Goal: Check status: Check status

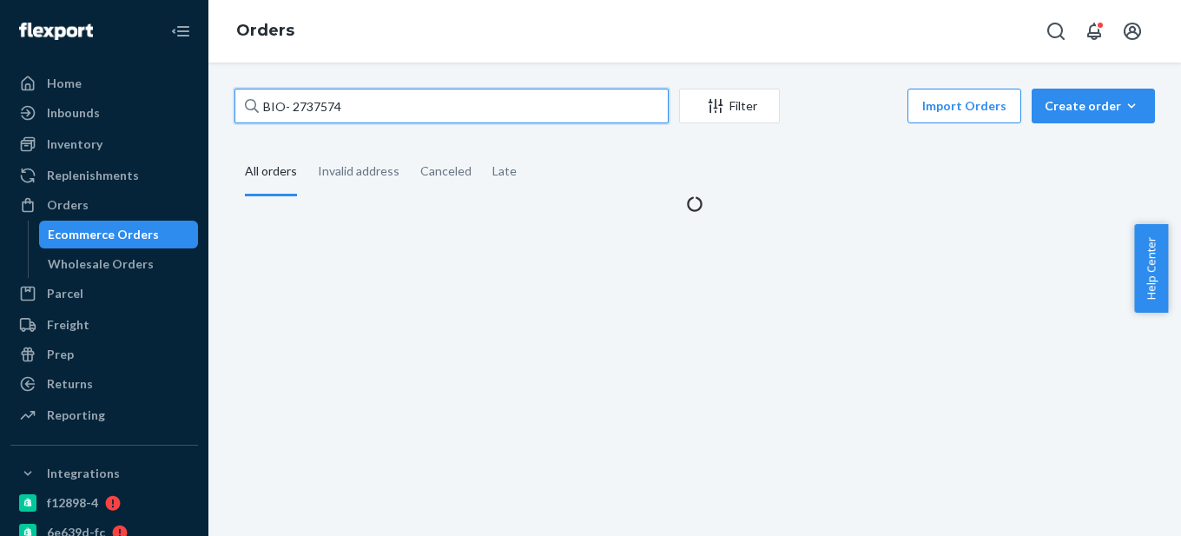
drag, startPoint x: 288, startPoint y: 109, endPoint x: 377, endPoint y: 101, distance: 89.0
click at [359, 100] on input "BIO- 2737574" at bounding box center [451, 106] width 434 height 35
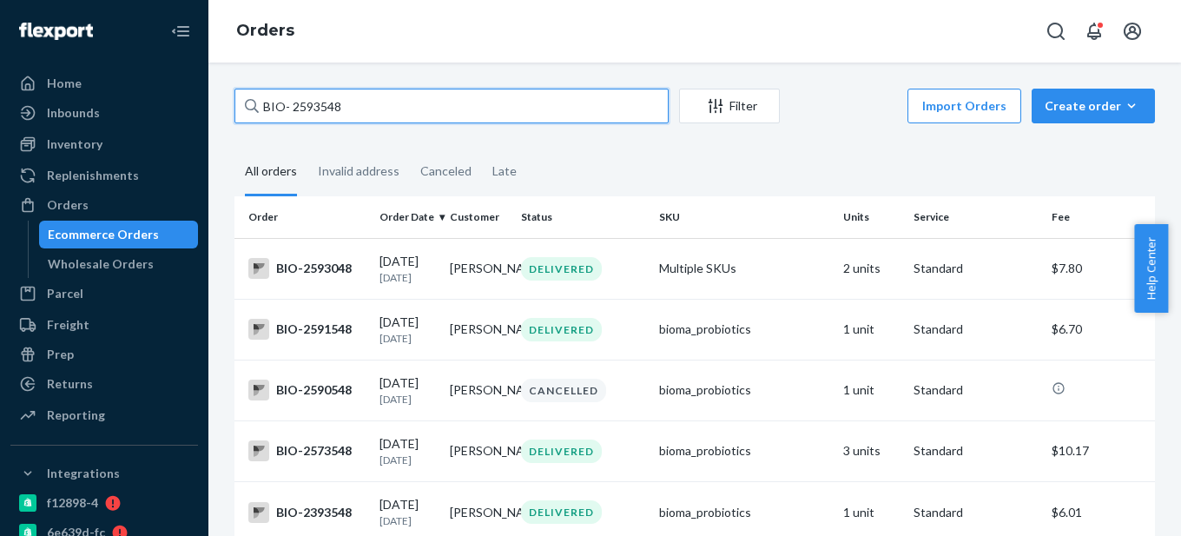
drag, startPoint x: 288, startPoint y: 106, endPoint x: 407, endPoint y: 105, distance: 119.0
click at [407, 105] on input "BIO- 2593548" at bounding box center [451, 106] width 434 height 35
paste input "499"
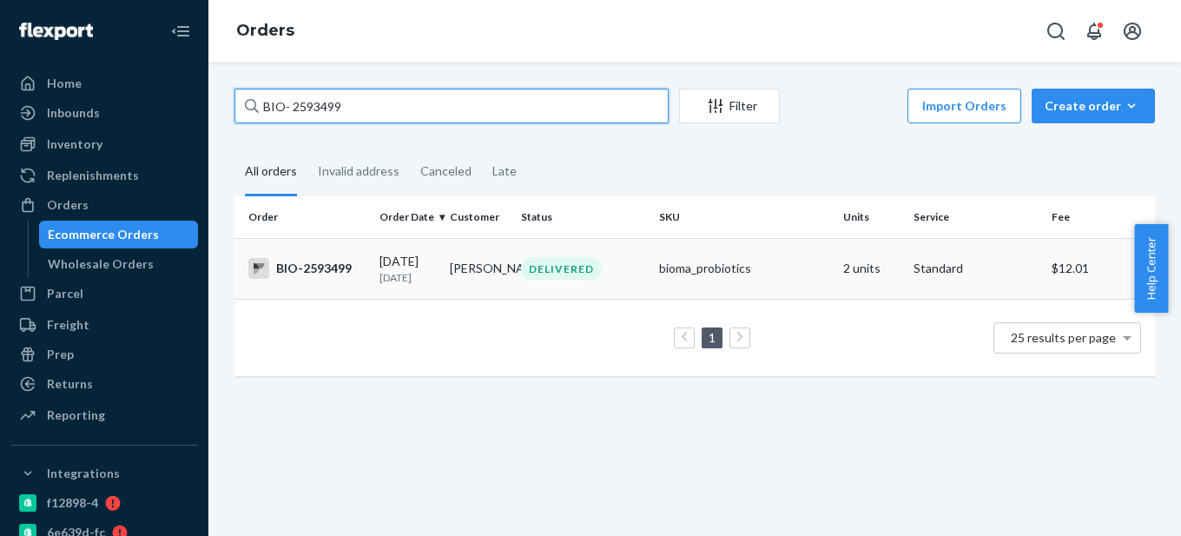
type input "BIO- 2593499"
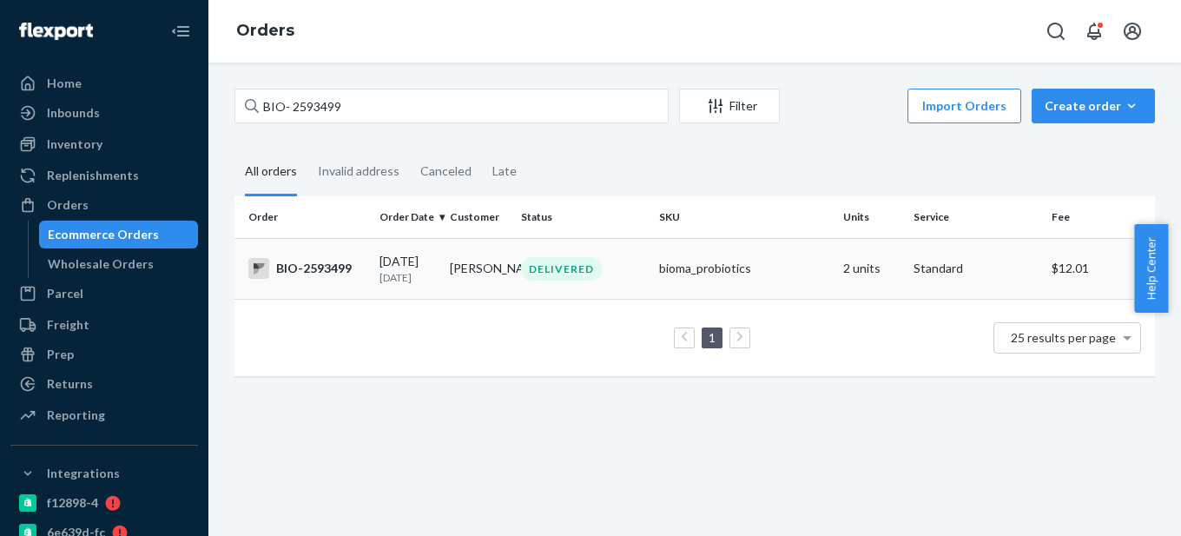
click at [339, 267] on div "BIO-2593499" at bounding box center [306, 268] width 117 height 21
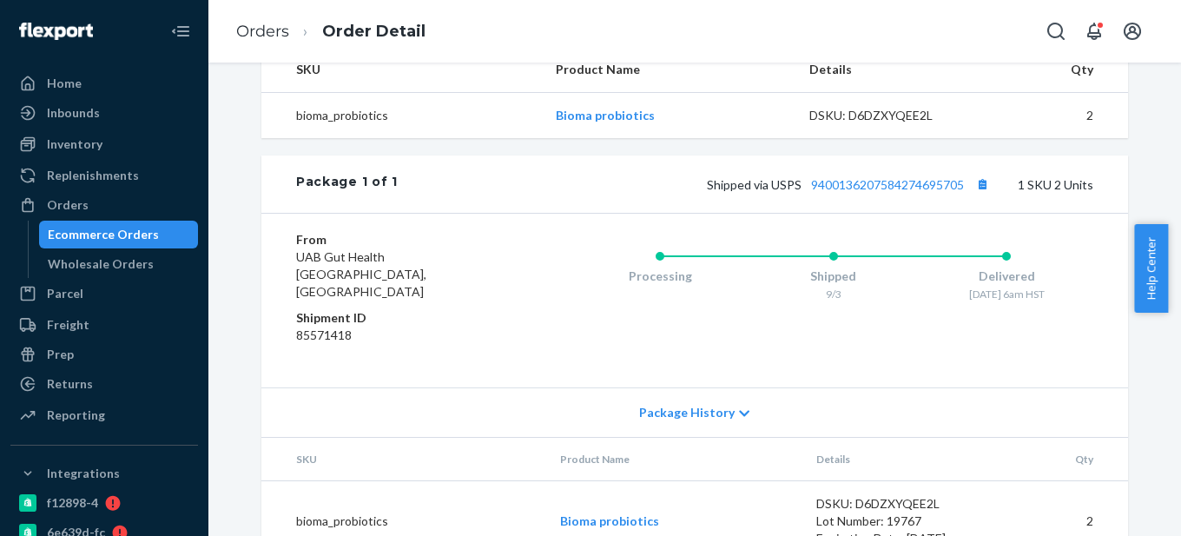
scroll to position [608, 0]
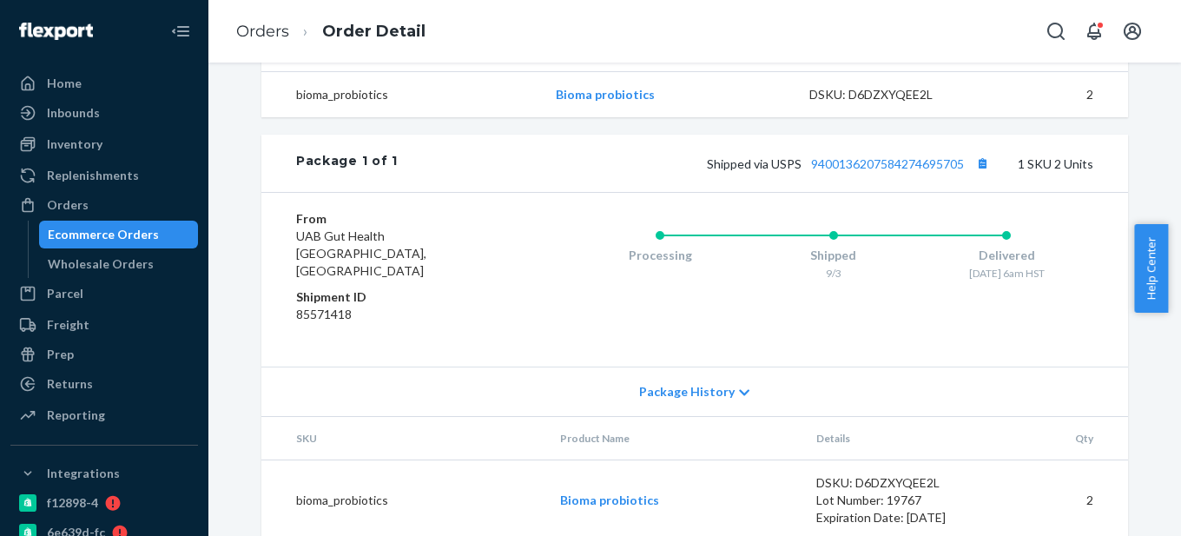
click at [881, 175] on div "Shipped via USPS 9400136207584274695705 1 SKU 2 Units" at bounding box center [745, 163] width 695 height 23
click at [886, 171] on link "9400136207584274695705" at bounding box center [887, 163] width 153 height 15
